Goal: Information Seeking & Learning: Check status

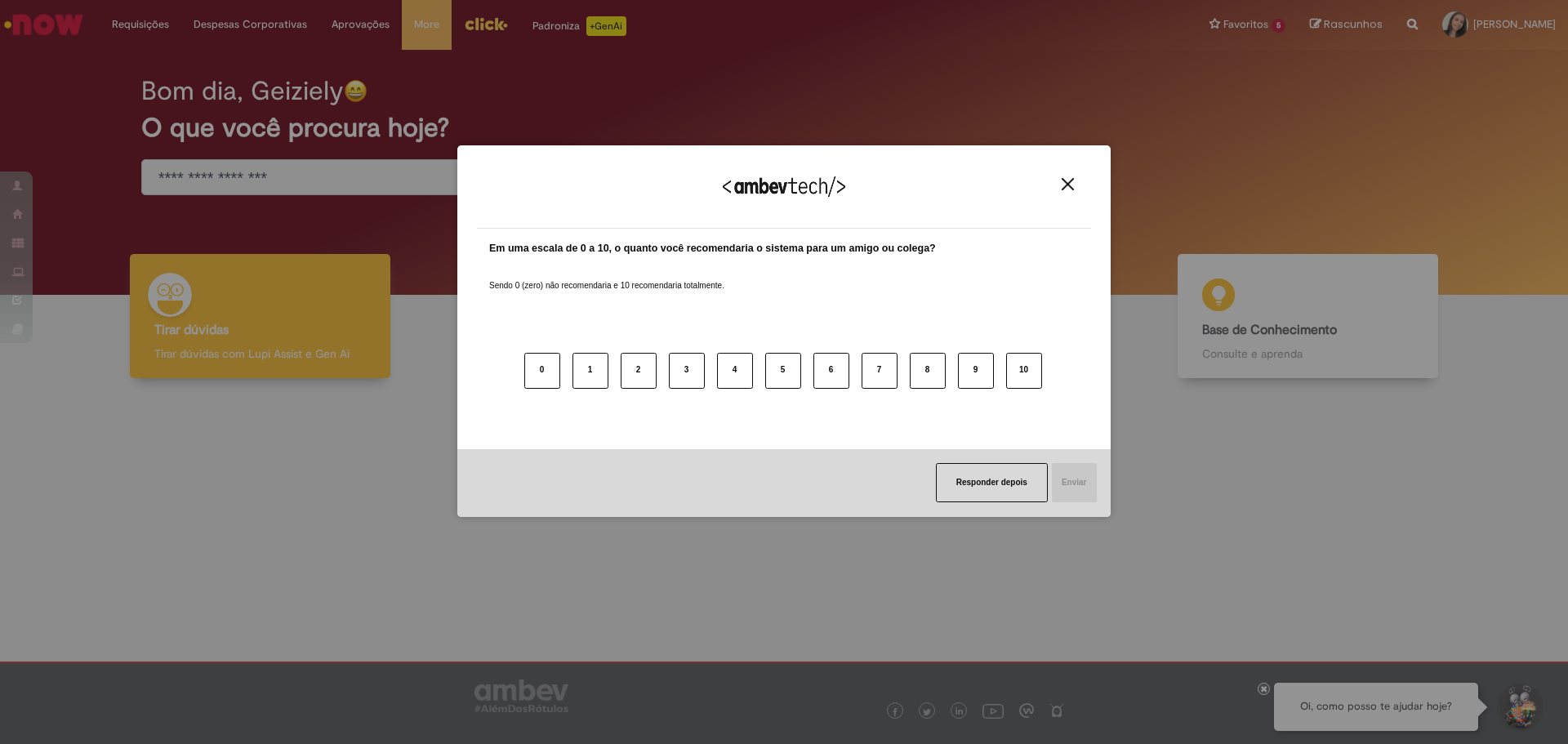
click at [1061, 186] on button "Close" at bounding box center [1068, 184] width 22 height 14
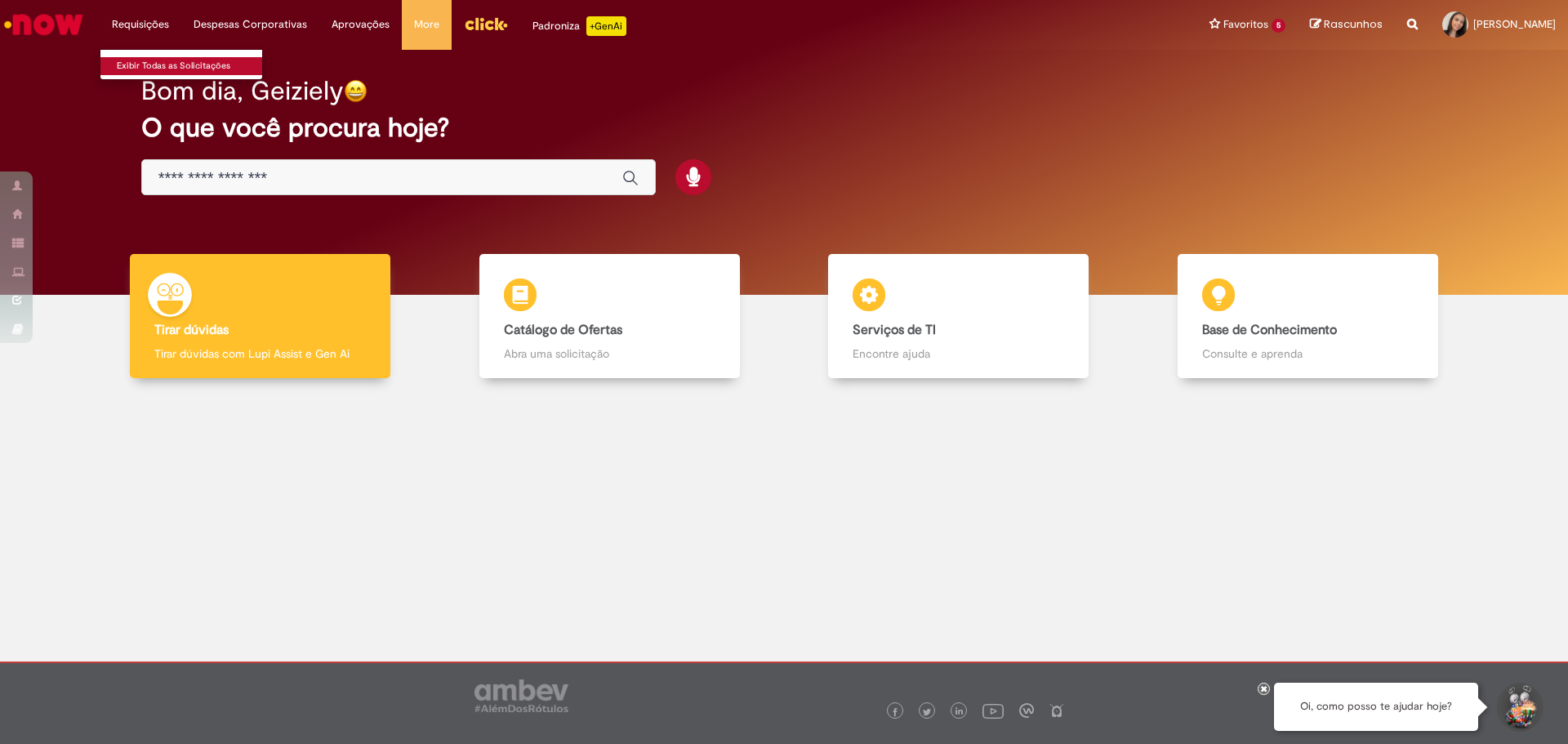
click at [140, 65] on link "Exibir Todas as Solicitações" at bounding box center [190, 66] width 180 height 18
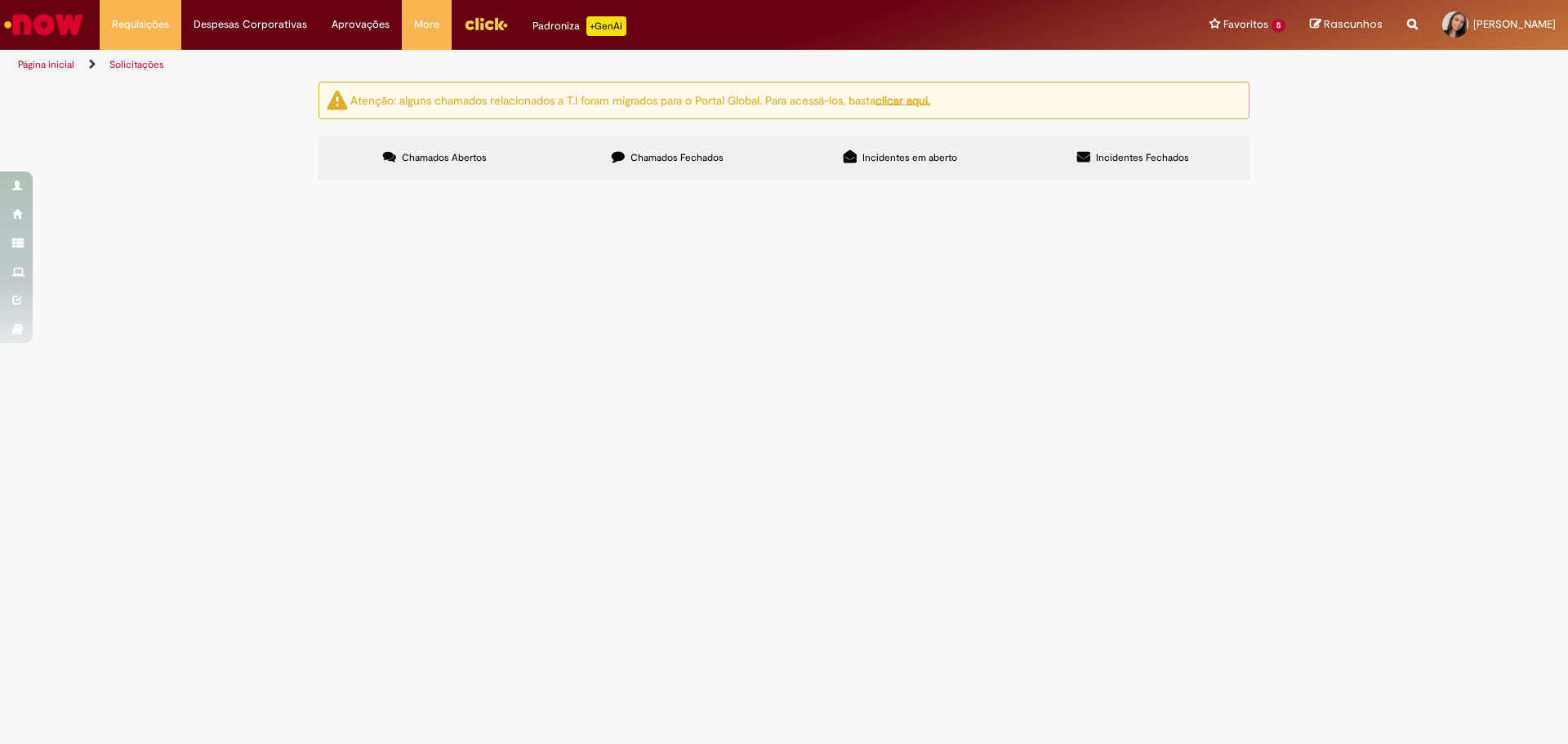
click at [723, 155] on label "Chamados Fechados" at bounding box center [667, 158] width 233 height 45
click at [0, 0] on span "Solicitação e Recuperação de Acessos" at bounding box center [0, 0] width 0 height 0
click at [0, 0] on td "Solucionado" at bounding box center [0, 0] width 0 height 0
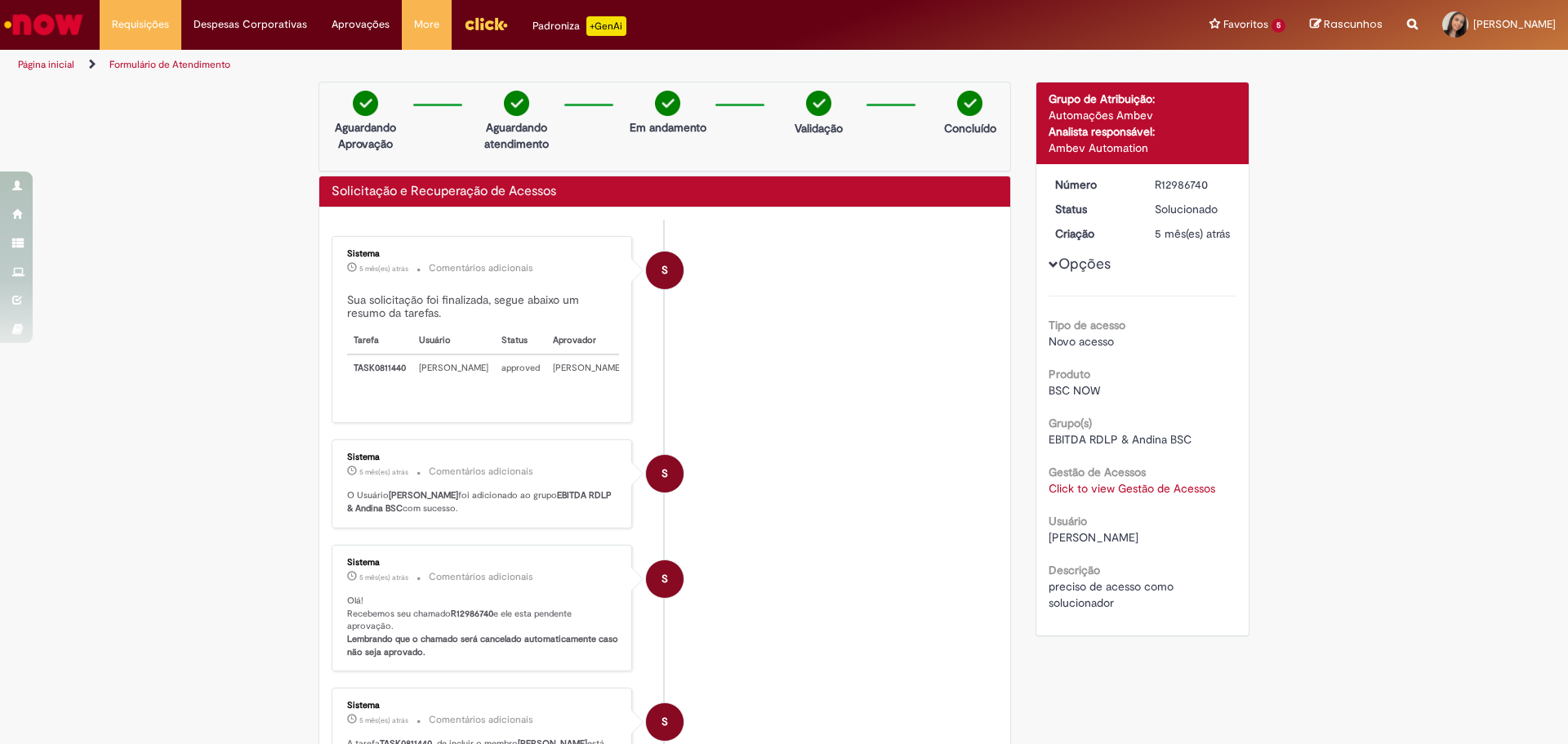
click at [1049, 270] on span "Opções para R12986740" at bounding box center [1053, 264] width 10 height 10
click at [438, 180] on div "Solicitação e Recuperação de Acessos" at bounding box center [664, 192] width 691 height 32
click at [451, 202] on div "Solicitação e Recuperação de Acessos" at bounding box center [664, 192] width 691 height 32
drag, startPoint x: 329, startPoint y: 196, endPoint x: 525, endPoint y: 205, distance: 196.2
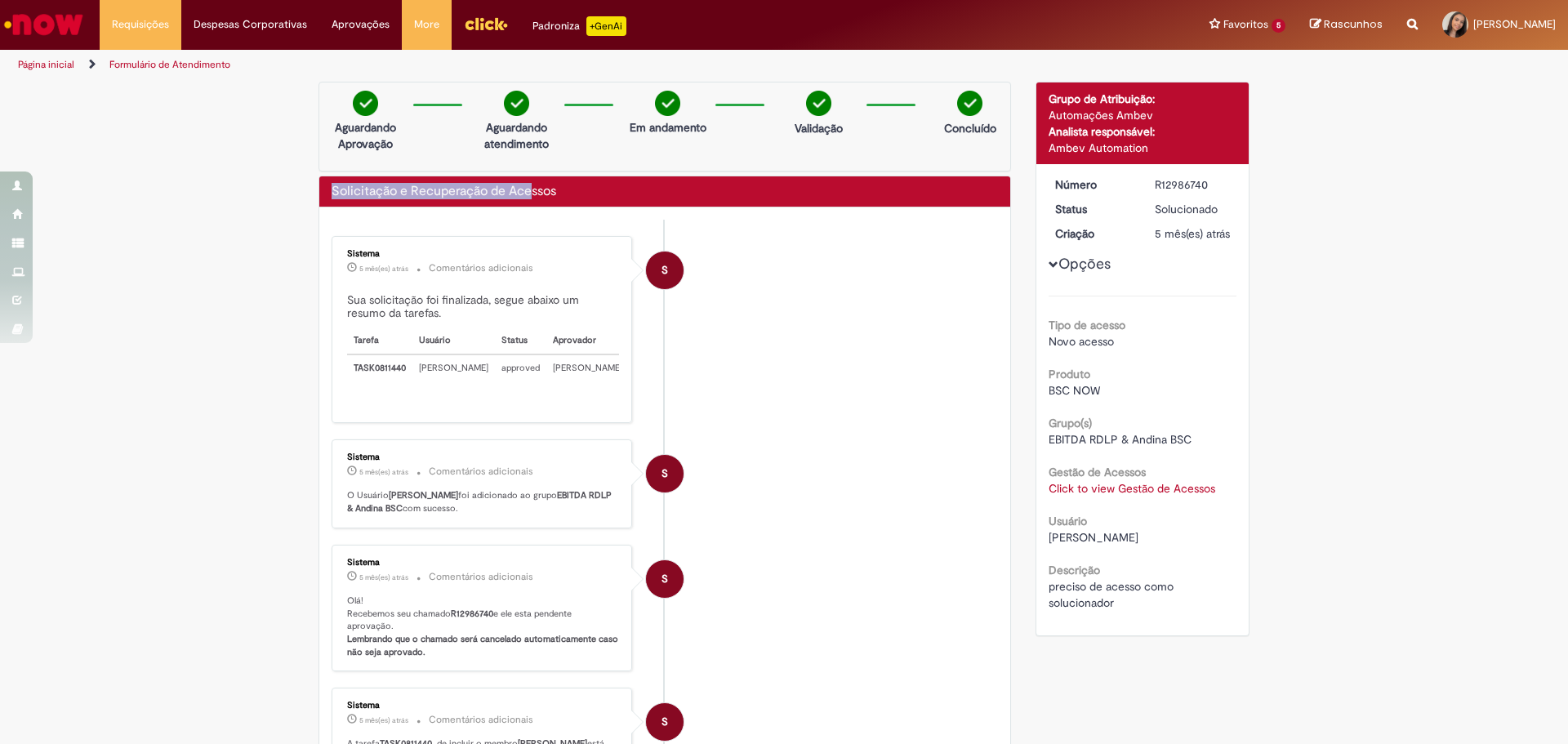
click at [525, 205] on div "Solicitação e Recuperação de Acessos" at bounding box center [664, 192] width 691 height 32
click at [563, 182] on div "Solicitação e Recuperação de Acessos" at bounding box center [664, 192] width 691 height 32
drag, startPoint x: 567, startPoint y: 183, endPoint x: 273, endPoint y: 209, distance: 295.1
click at [273, 209] on div "Verificar Código de Barras Aguardando Aprovação Aguardando atendimento Em andam…" at bounding box center [784, 528] width 1568 height 893
click at [784, 421] on li "S Sistema 5 mês(es) atrás 5 meses atrás Comentários adicionais Sua solicitação …" at bounding box center [665, 330] width 667 height 187
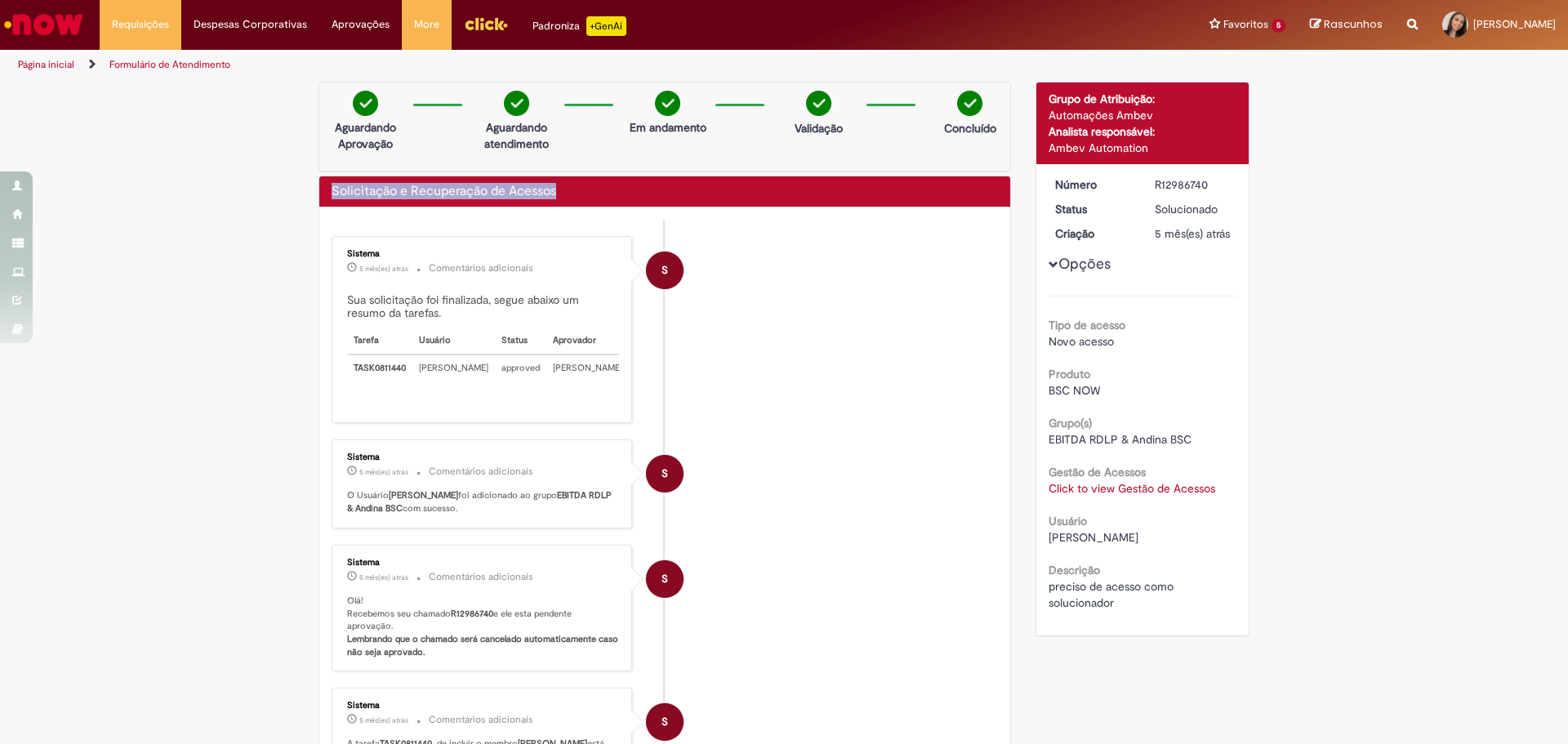
drag, startPoint x: 516, startPoint y: 195, endPoint x: 311, endPoint y: 186, distance: 205.2
click at [311, 186] on div "Verificar Código de Barras Aguardando Aprovação Aguardando atendimento Em andam…" at bounding box center [664, 528] width 717 height 893
click at [1116, 496] on link "Click to view Gestão de Acessos" at bounding box center [1132, 489] width 167 height 15
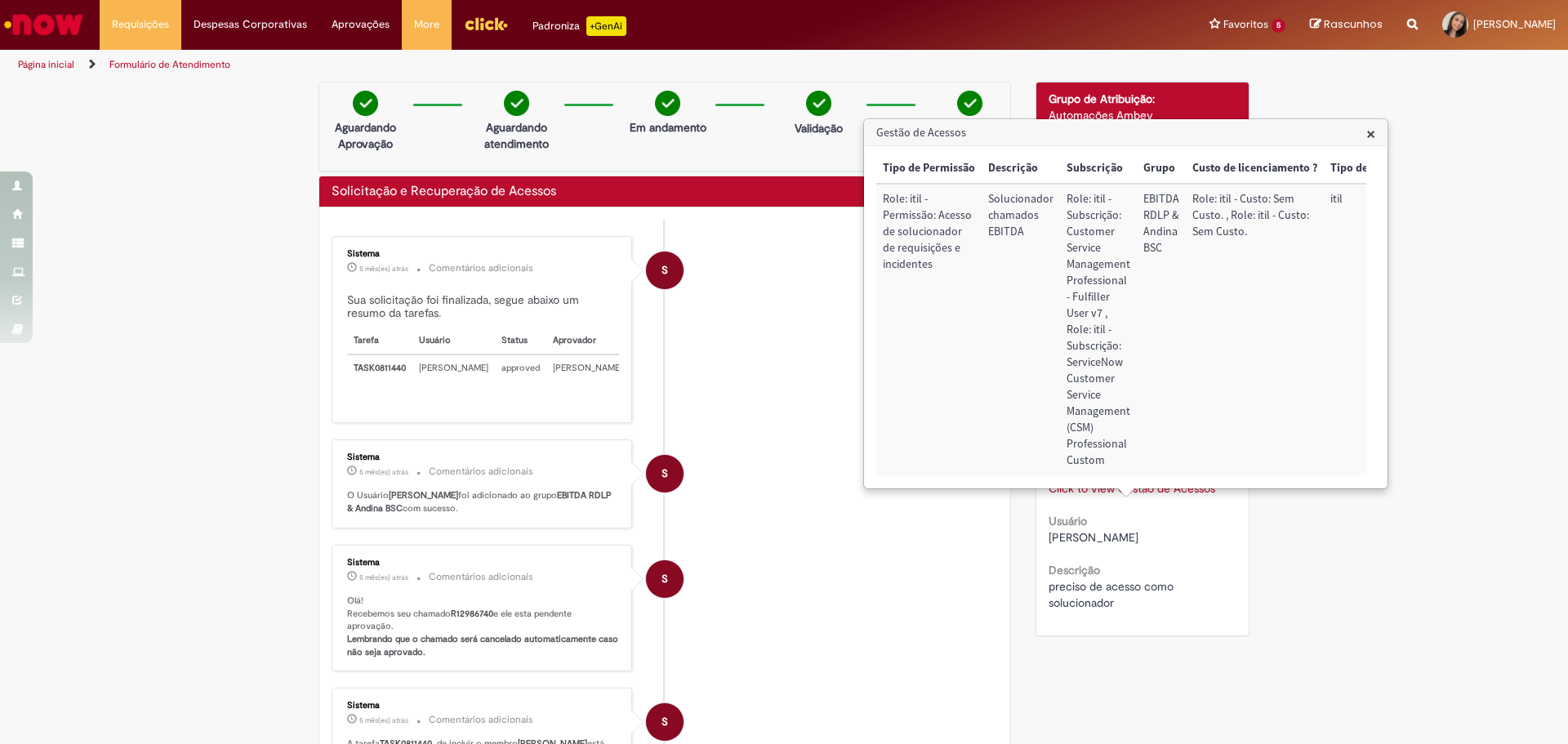
click at [1345, 567] on div "Verificar Código de Barras Aguardando Aprovação Aguardando atendimento Em andam…" at bounding box center [784, 528] width 1568 height 893
click at [1327, 575] on div "Verificar Código de Barras Aguardando Aprovação Aguardando atendimento Em andam…" at bounding box center [784, 528] width 1568 height 893
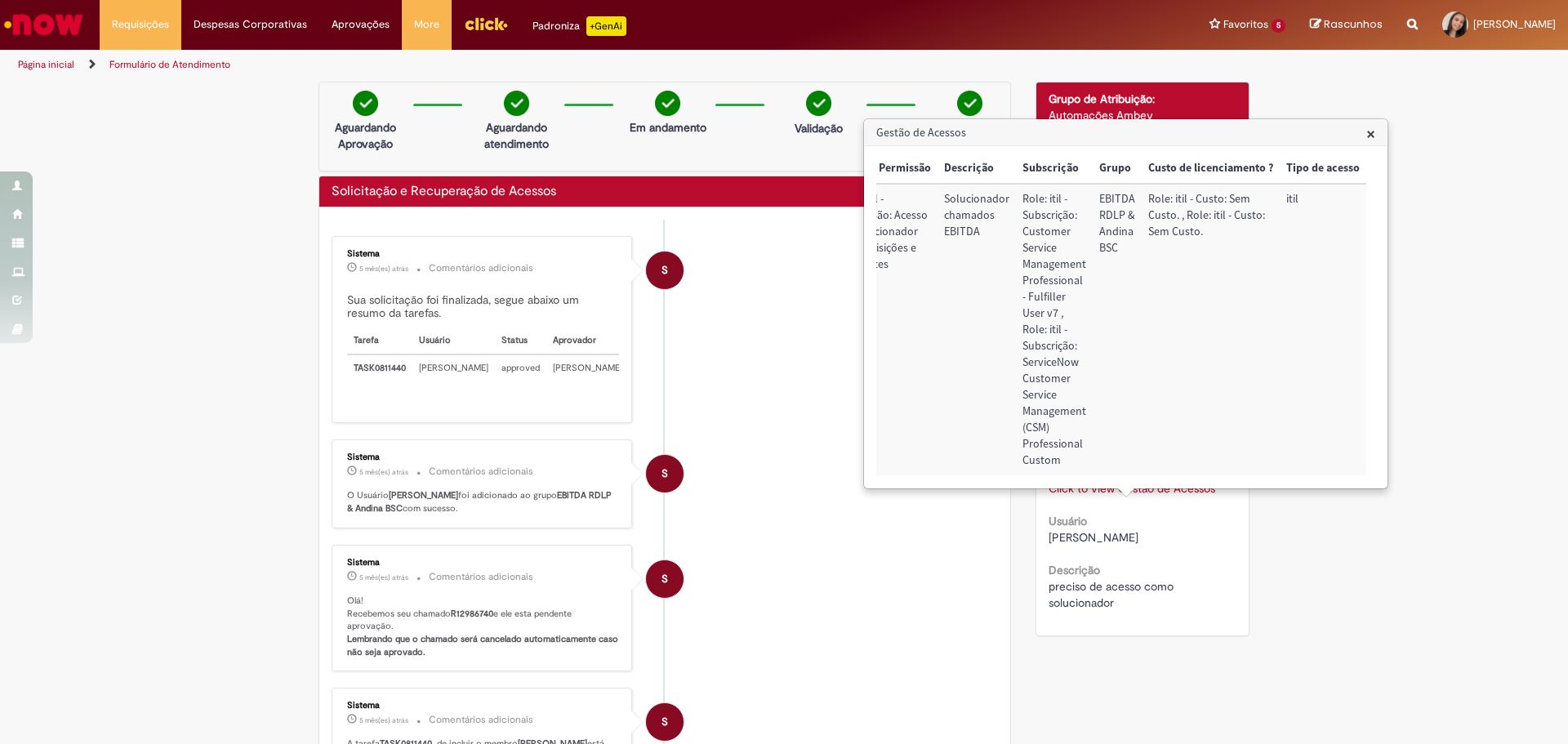
scroll to position [0, 45]
click at [1370, 131] on span "×" at bounding box center [1370, 134] width 9 height 22
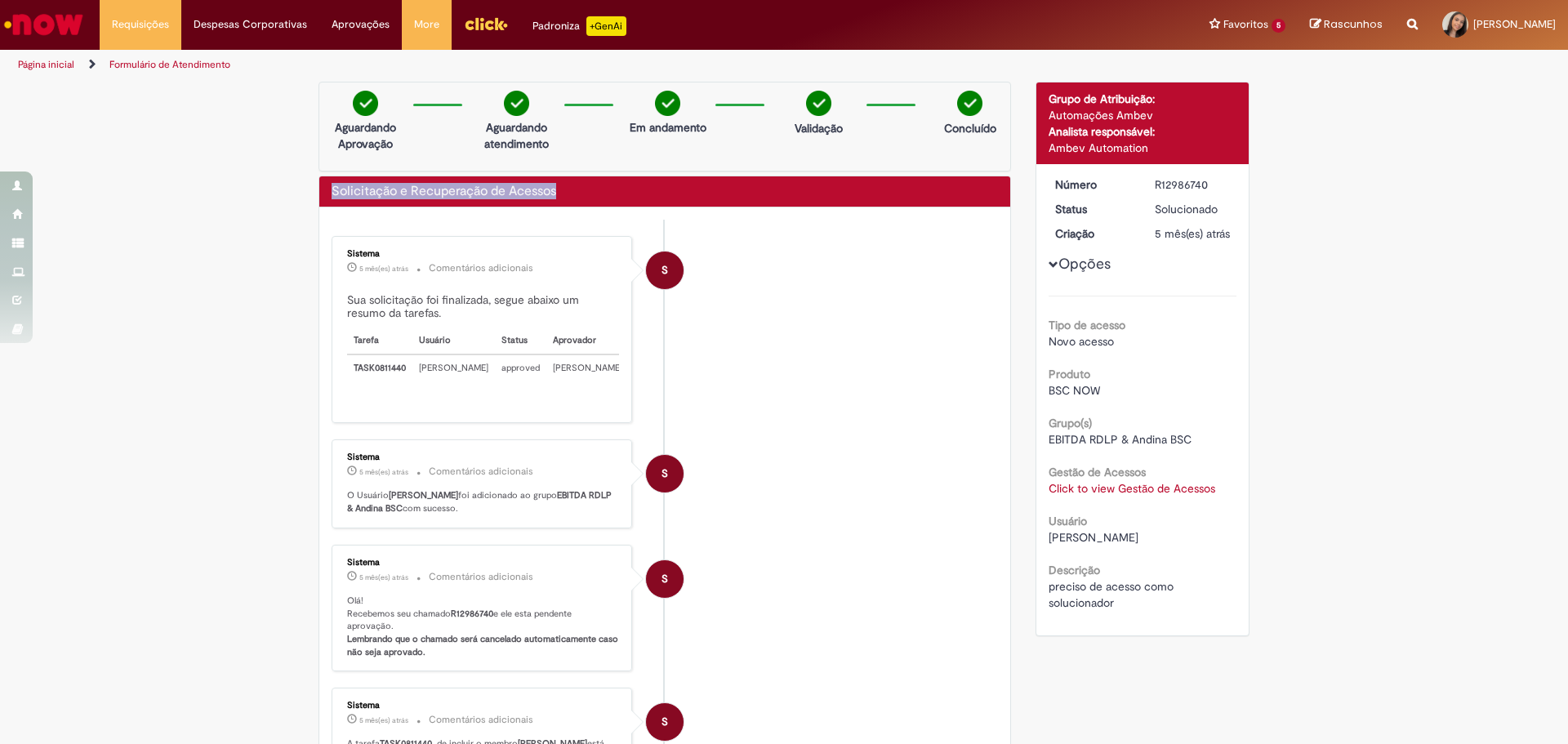
drag, startPoint x: 384, startPoint y: 195, endPoint x: 266, endPoint y: 199, distance: 118.1
click at [266, 199] on div "Verificar Código de Barras Aguardando Aprovação Aguardando atendimento Em andam…" at bounding box center [784, 528] width 1568 height 893
copy h2 "Solicitação e Recuperação de Acessos"
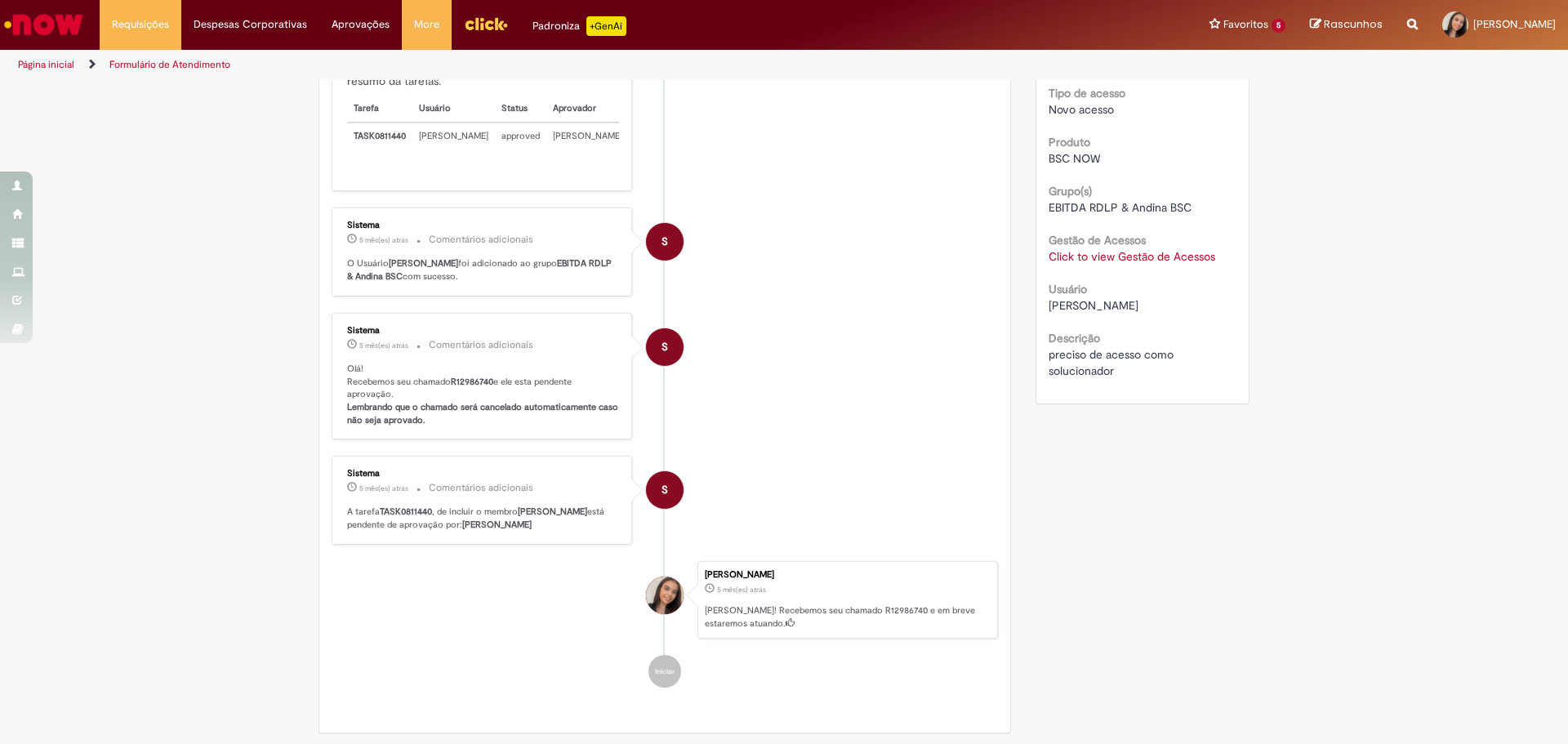
scroll to position [421, 0]
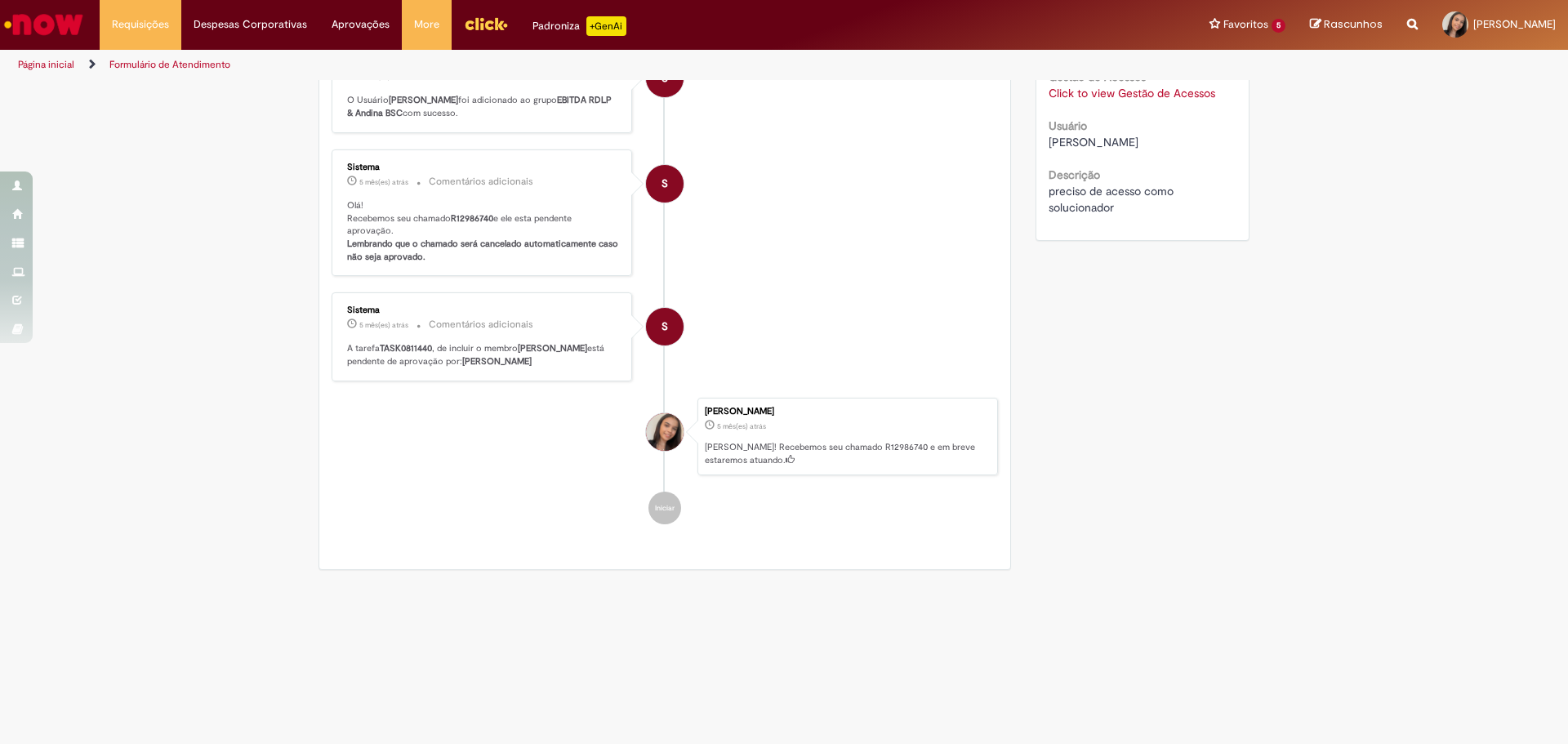
click at [539, 337] on div "Sistema 5 mês(es) atrás 5 meses atrás Comentários adicionais A tarefa TASK08114…" at bounding box center [482, 337] width 291 height 79
drag, startPoint x: 687, startPoint y: 443, endPoint x: 715, endPoint y: 466, distance: 36.2
click at [688, 447] on li "[PERSON_NAME] 5 mês(es) atrás 5 meses atrás [PERSON_NAME]! Recebemos seu chamad…" at bounding box center [665, 437] width 667 height 79
click at [786, 459] on p "[PERSON_NAME]! Recebemos seu chamado R12986740 e em breve estaremos atuando." at bounding box center [847, 454] width 284 height 25
click at [650, 503] on div "Geiziely De Araujo" at bounding box center [665, 577] width 41 height 333
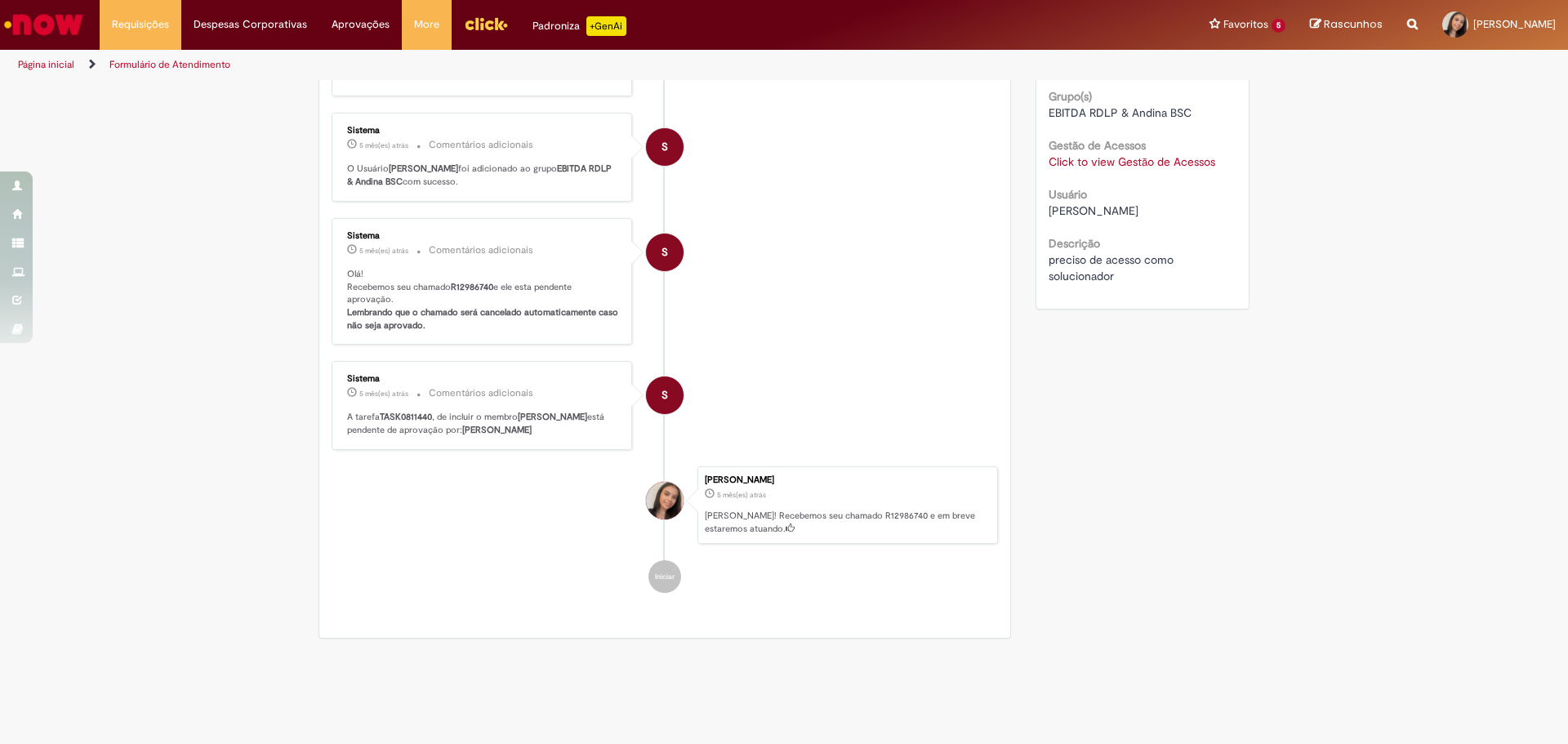
scroll to position [82, 0]
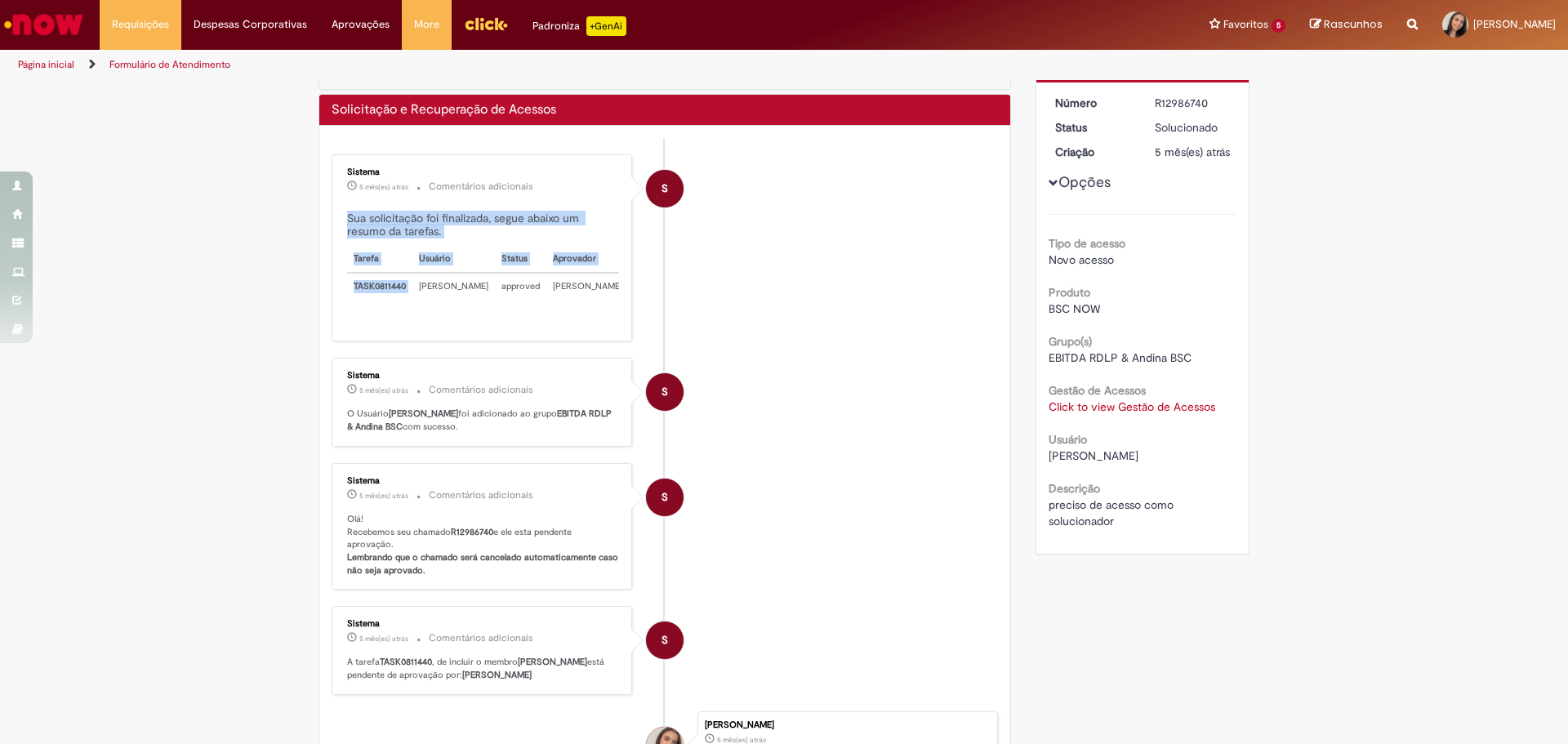
drag, startPoint x: 407, startPoint y: 278, endPoint x: 325, endPoint y: 288, distance: 82.6
click at [332, 288] on div "Sistema 5 mês(es) atrás 5 meses atrás Comentários adicionais Sua solicitação fo…" at bounding box center [482, 248] width 300 height 187
click at [442, 301] on td "[PERSON_NAME]" at bounding box center [453, 292] width 83 height 39
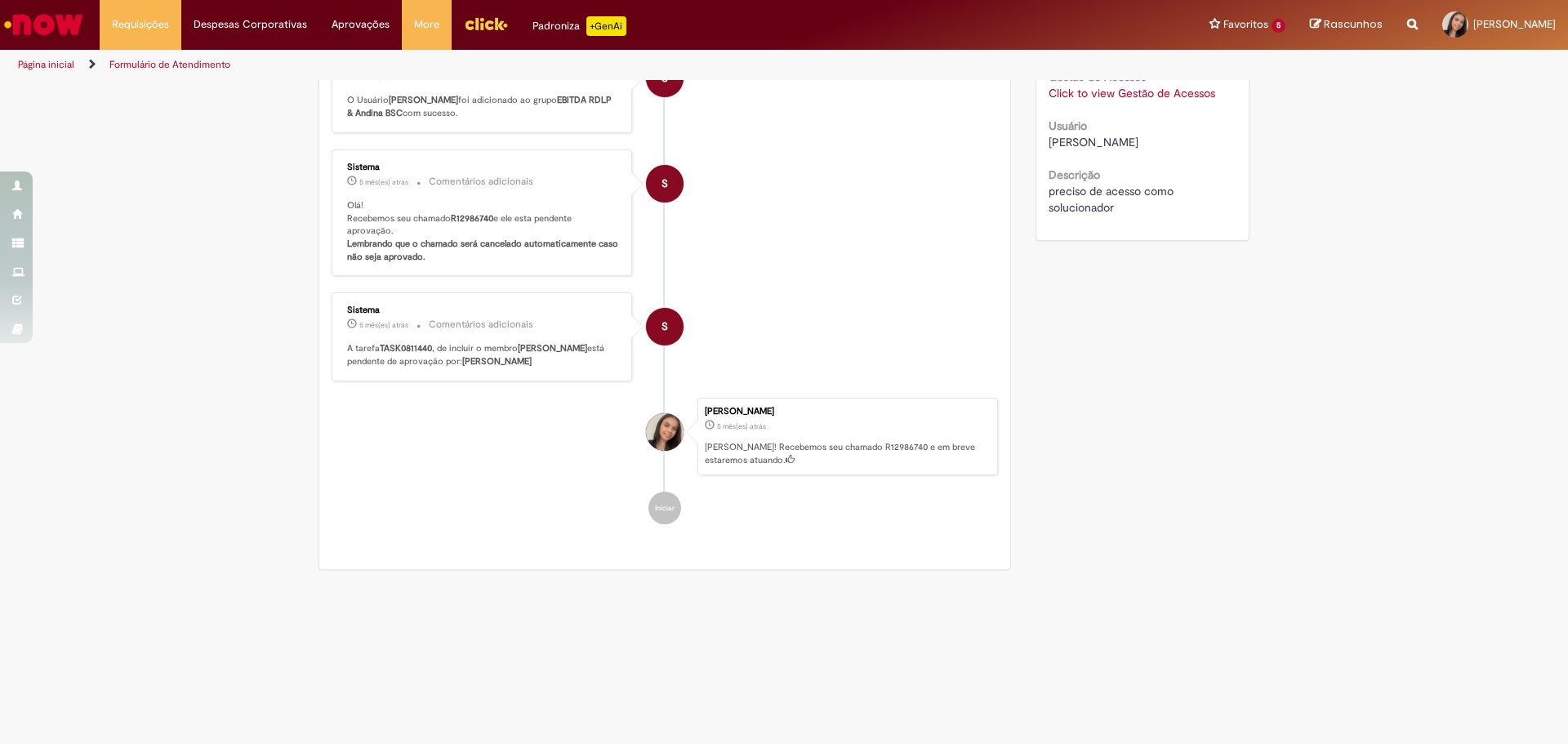
scroll to position [327, 0]
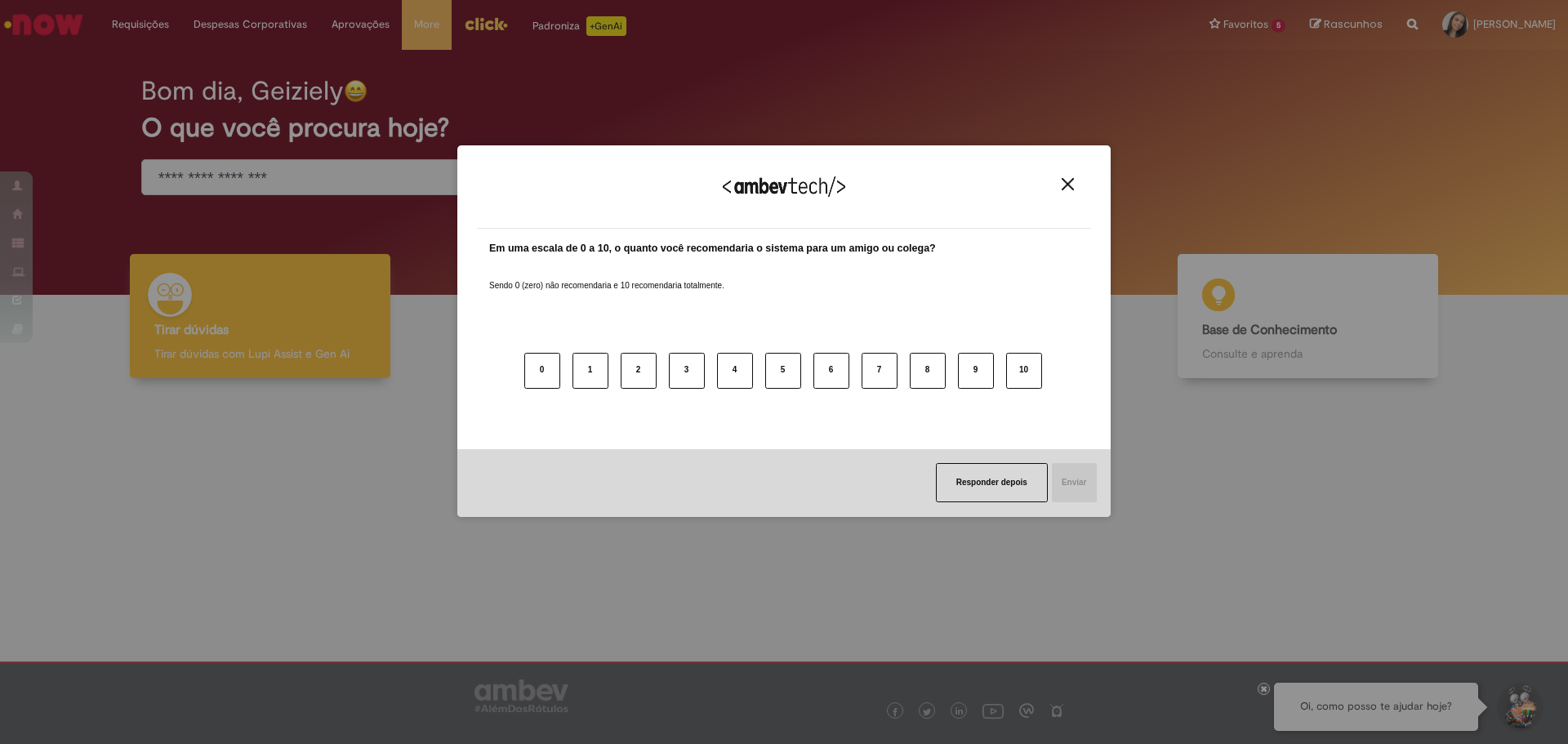
drag, startPoint x: 1069, startPoint y: 189, endPoint x: 1040, endPoint y: 173, distance: 33.1
click at [1069, 190] on img "Close" at bounding box center [1067, 184] width 12 height 12
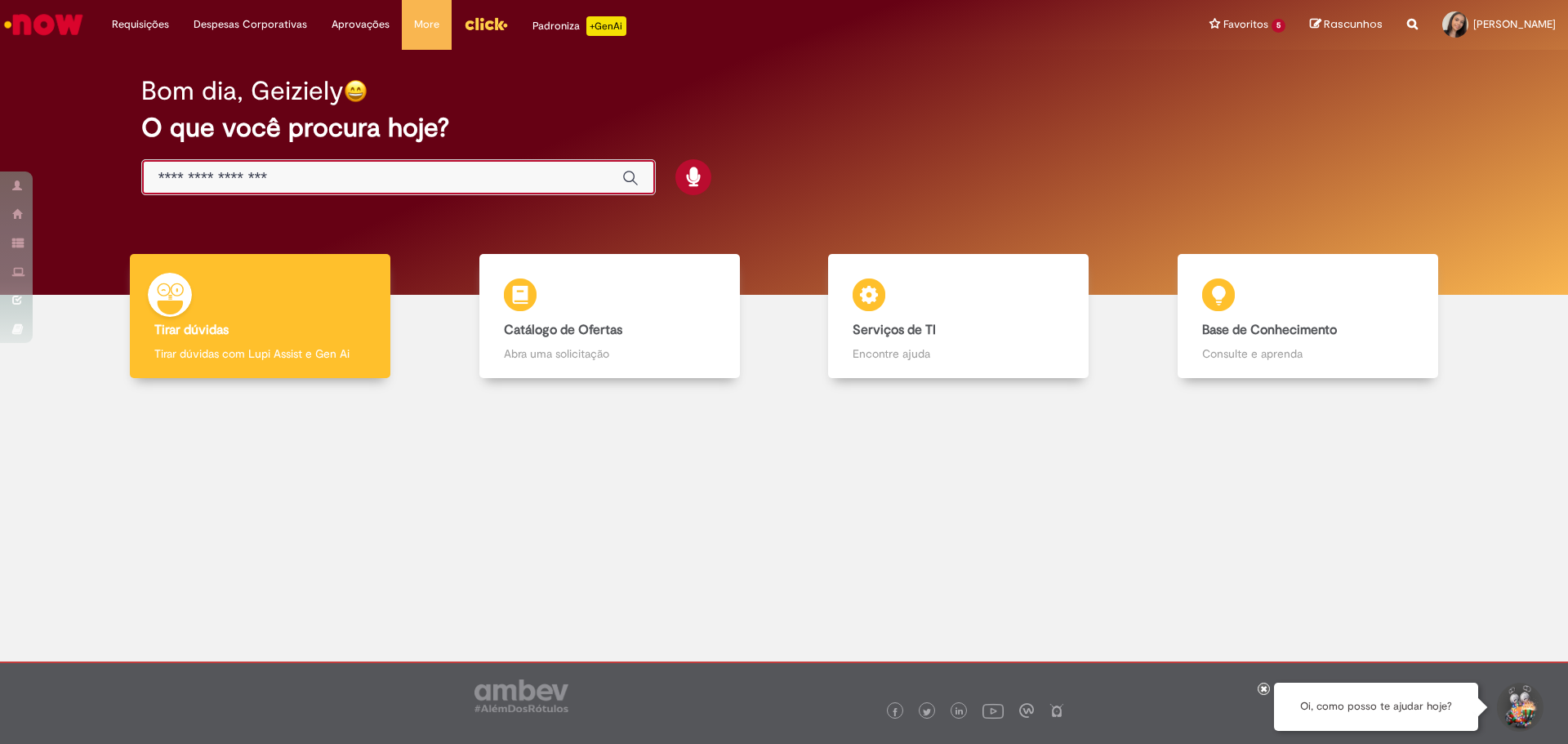
click at [244, 182] on input "Basta digitar aqui" at bounding box center [382, 178] width 448 height 19
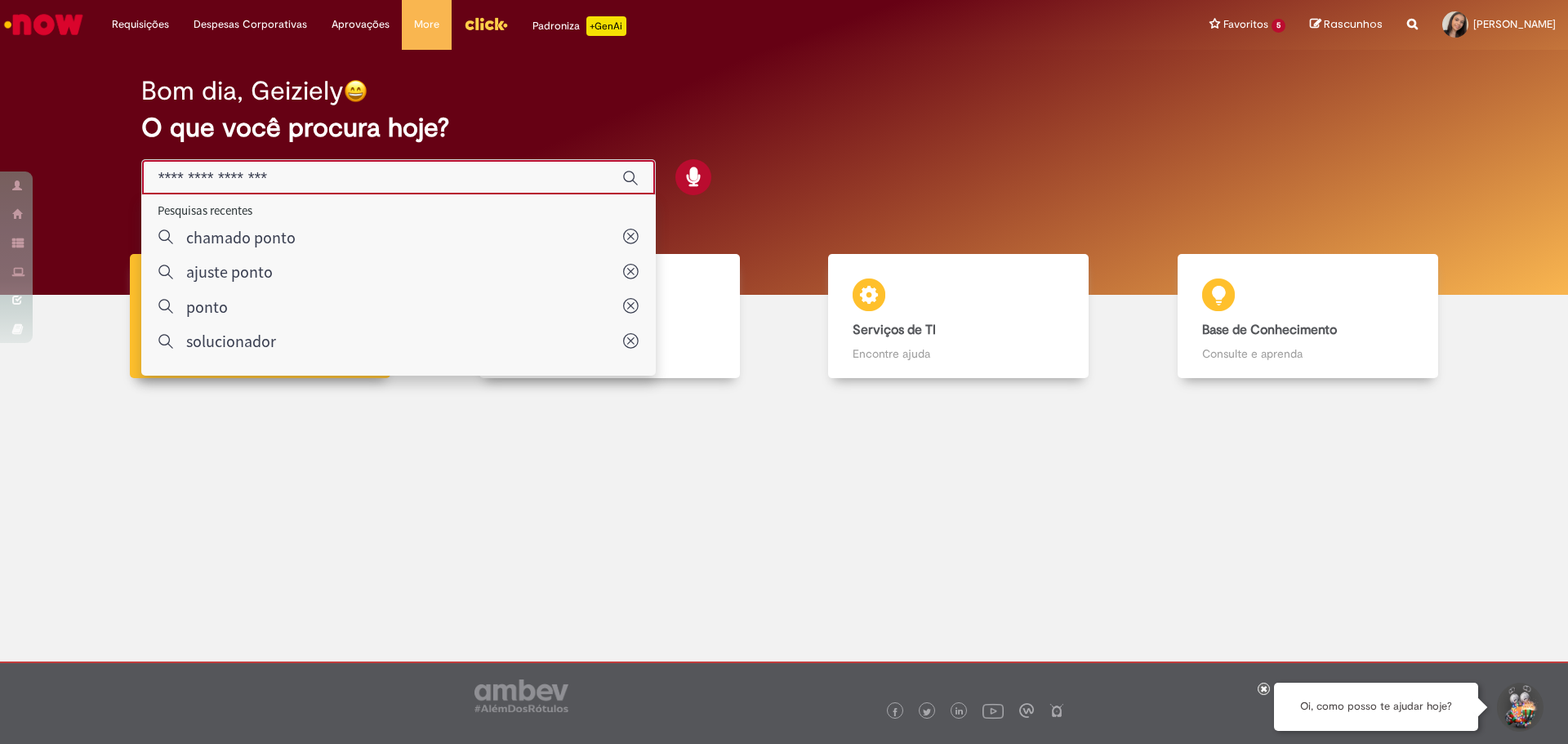
paste input "**********"
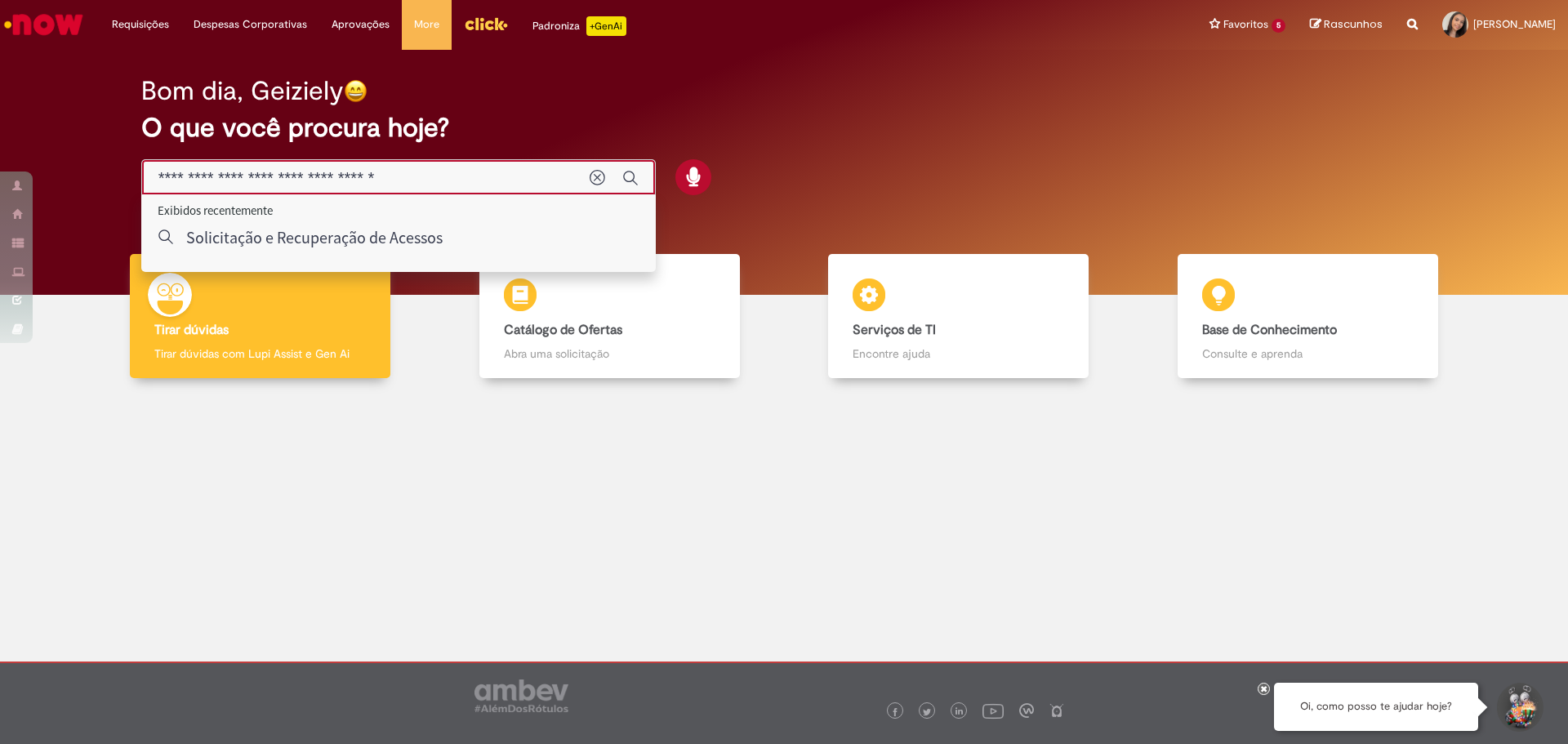
type input "**********"
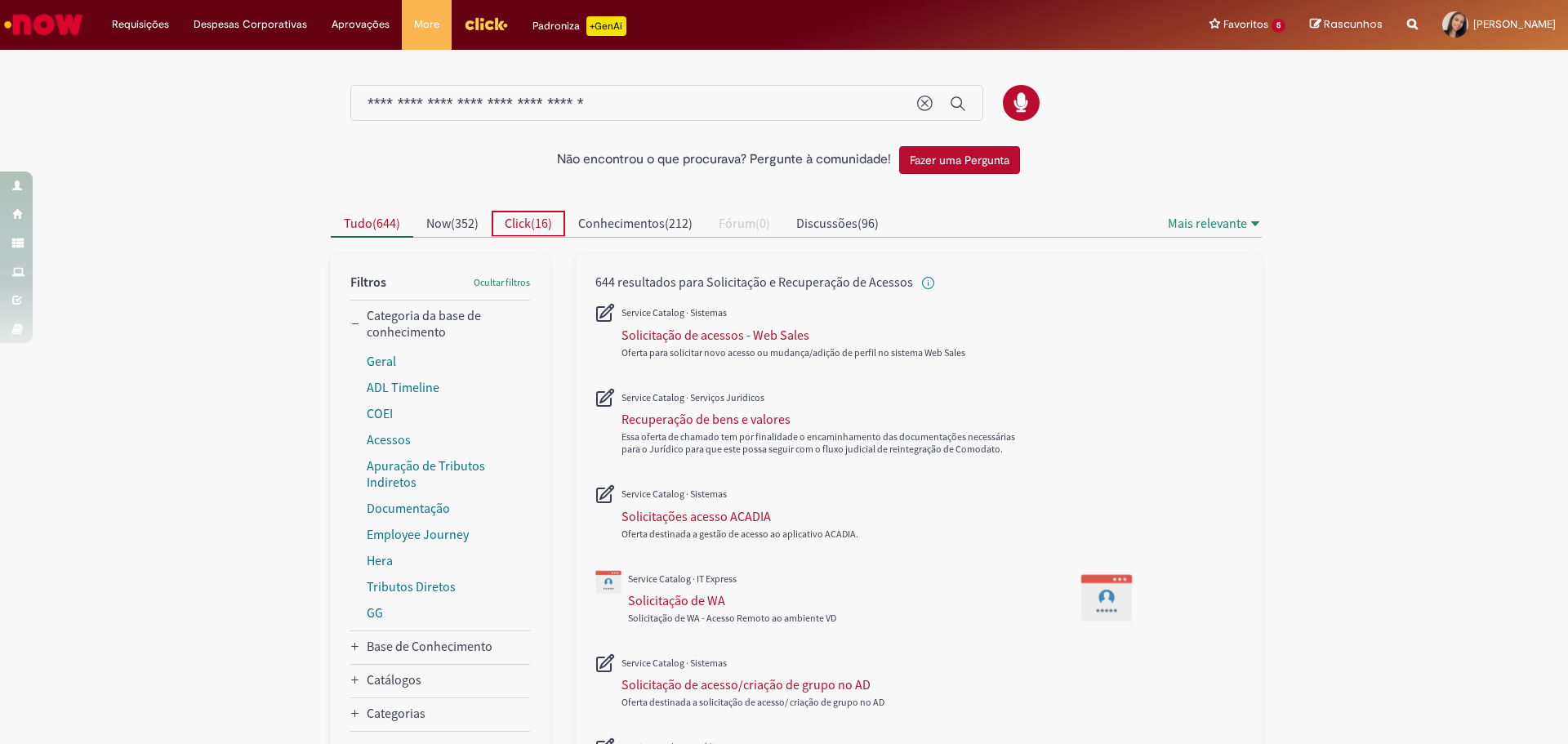
click at [529, 217] on span "Click ( 16 )" at bounding box center [528, 224] width 47 height 17
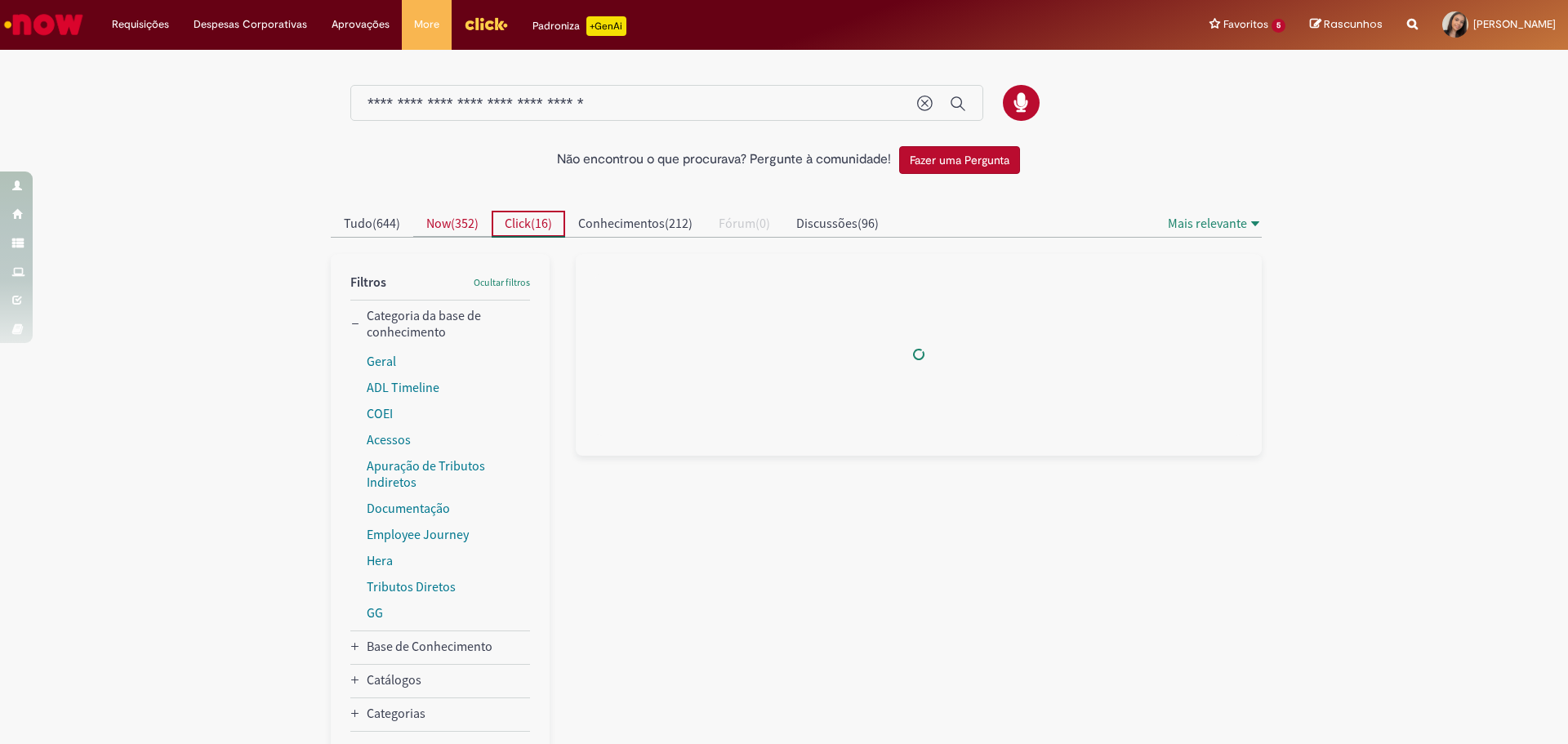
click at [453, 217] on span "Now ( 352 )" at bounding box center [453, 224] width 52 height 17
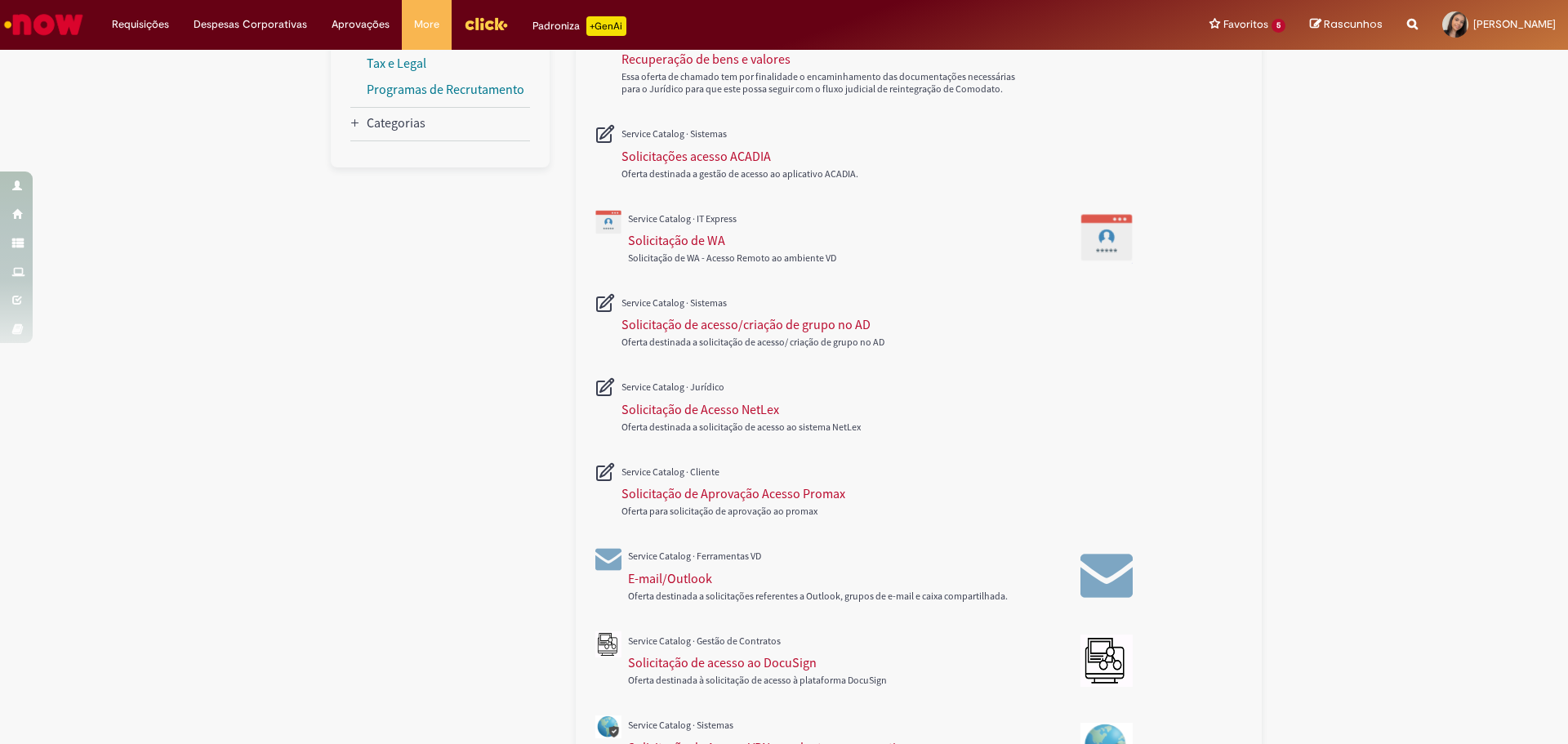
scroll to position [495, 0]
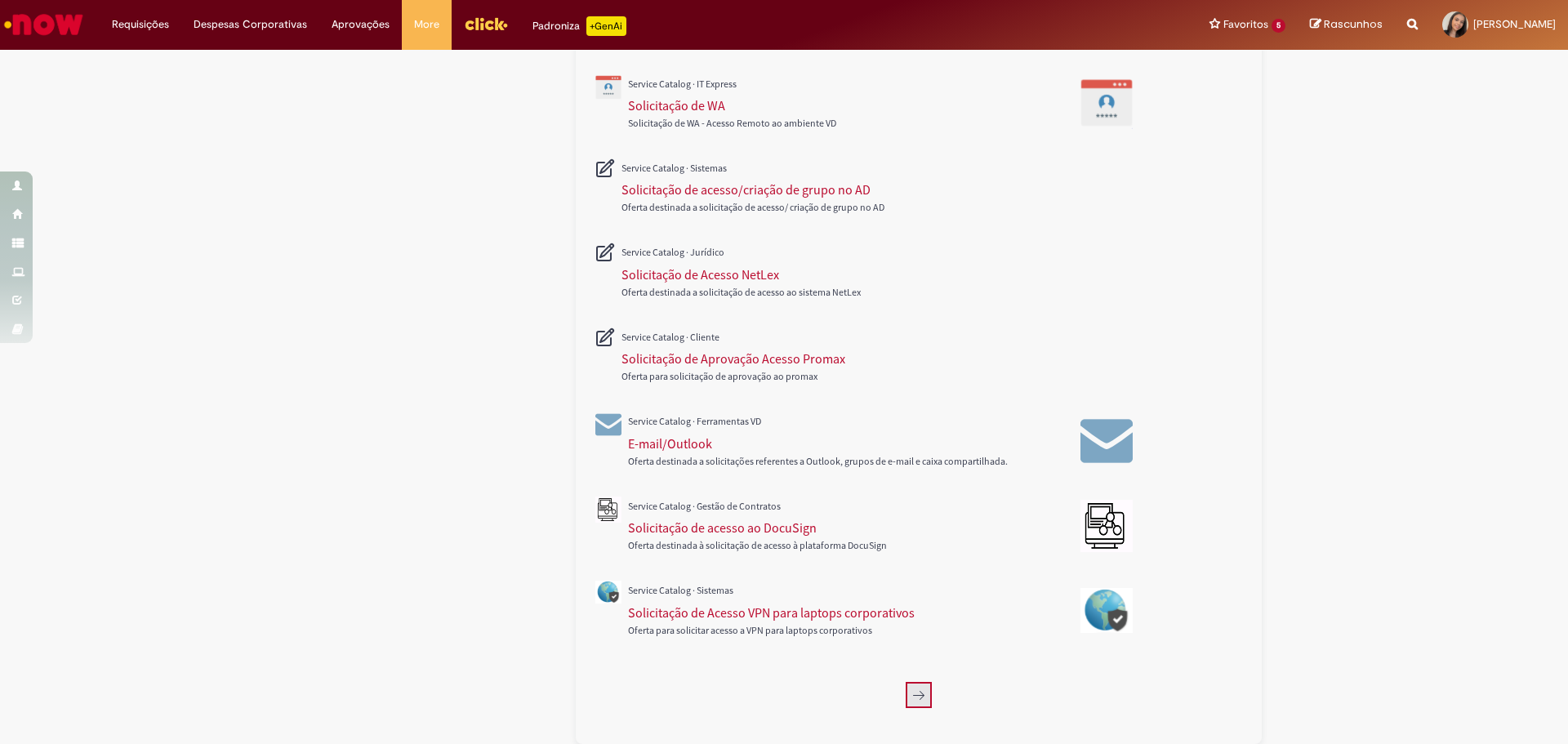
click at [912, 700] on icon "Próxima página, 2" at bounding box center [919, 695] width 13 height 13
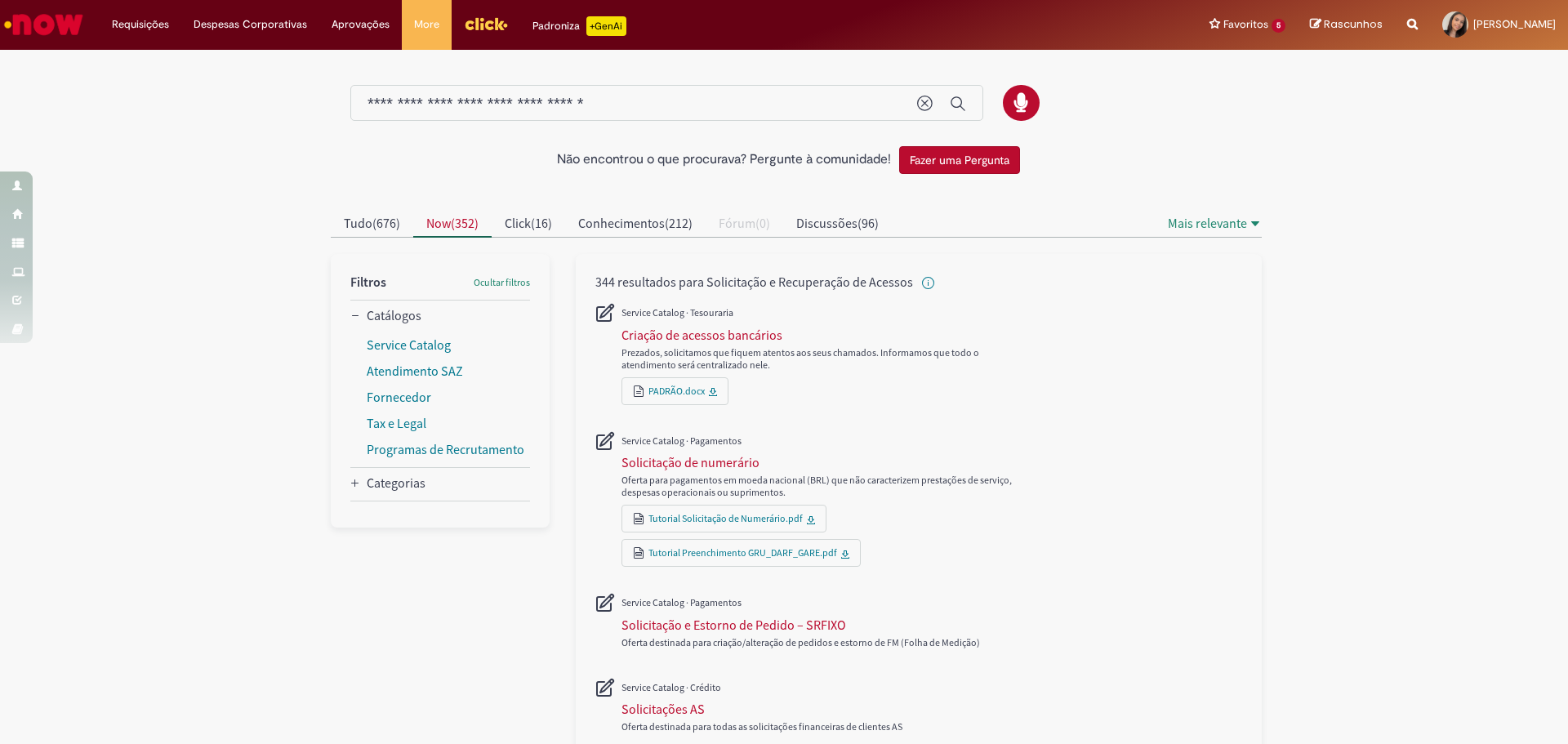
click at [717, 89] on div "**********" at bounding box center [667, 104] width 633 height 37
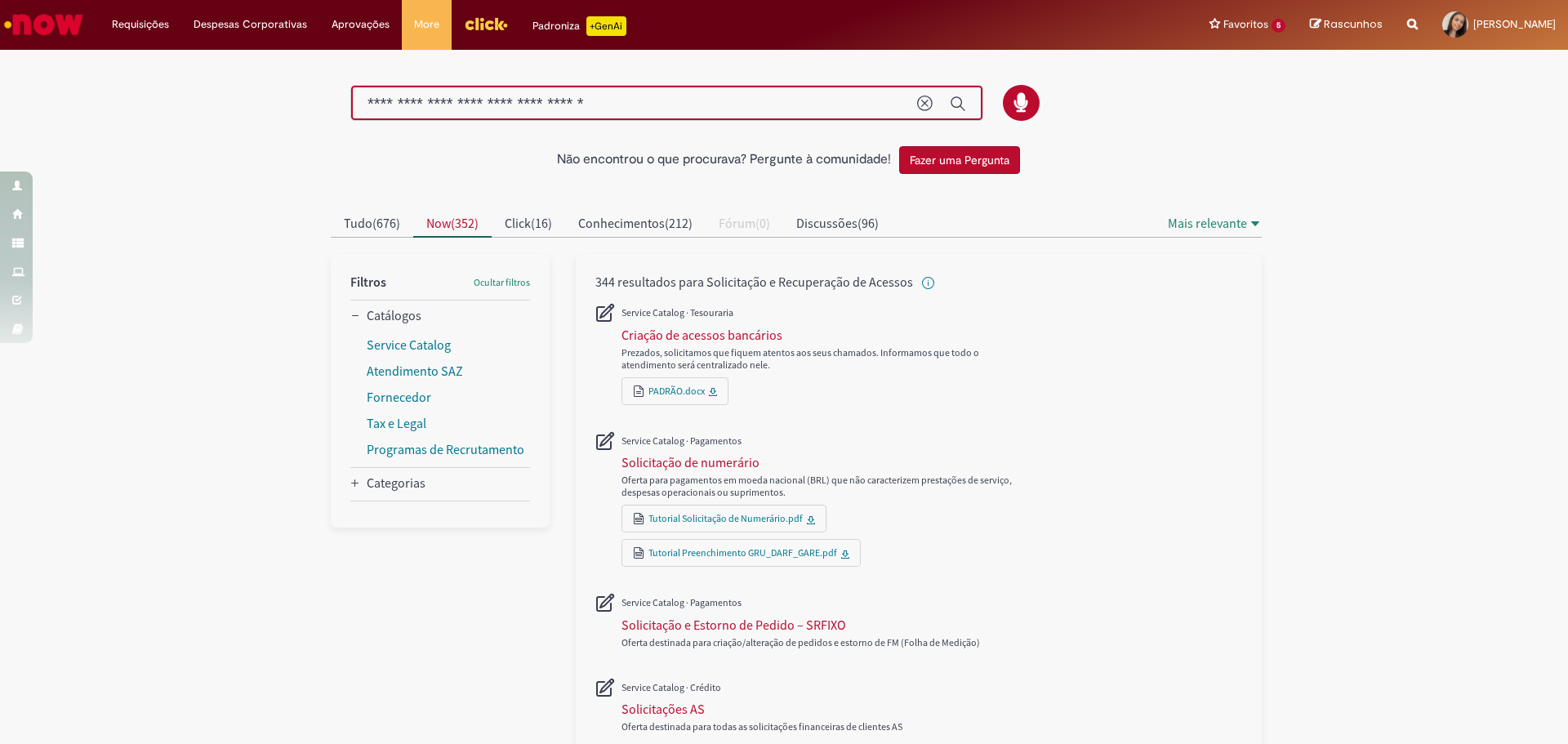
click at [733, 96] on input "**********" at bounding box center [633, 104] width 533 height 19
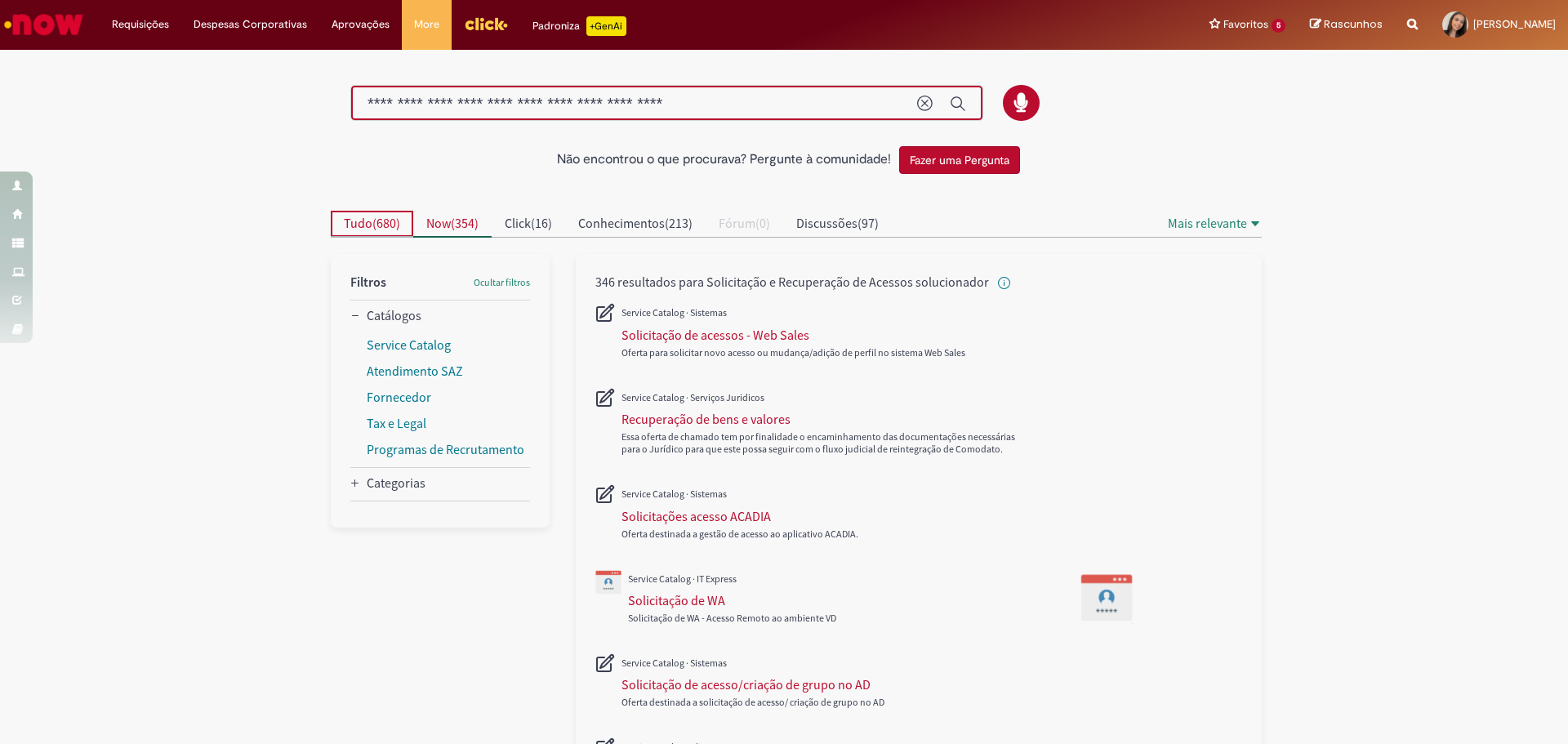
click at [362, 215] on span "Tudo" at bounding box center [358, 224] width 29 height 17
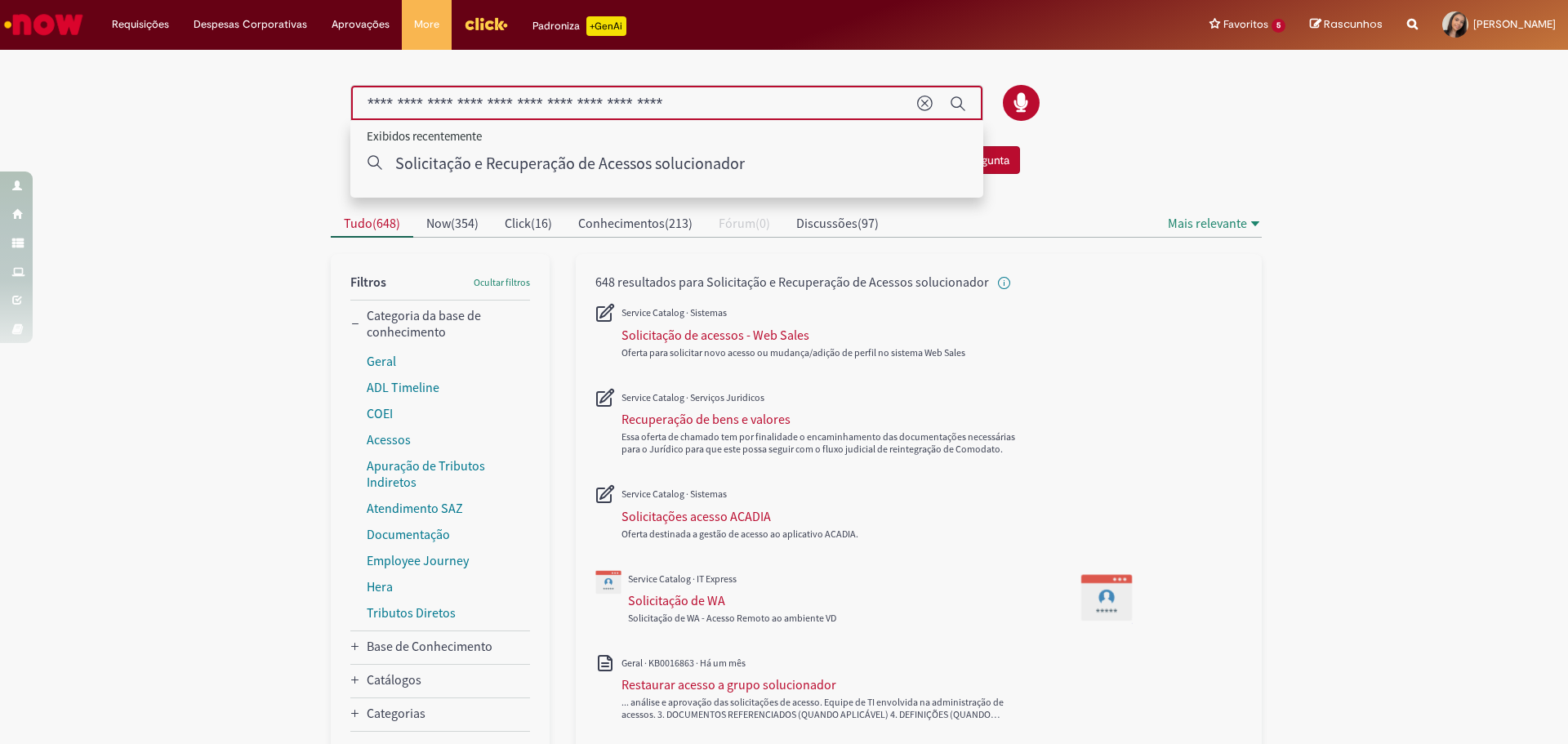
drag, startPoint x: 652, startPoint y: 106, endPoint x: 296, endPoint y: 106, distance: 356.0
click at [296, 106] on div "Não encontrou o que procurava? Pergunte à comunidade! Fazer uma Pergunta Cancel…" at bounding box center [784, 660] width 1568 height 1215
type input "**********"
